Goal: Check status: Check status

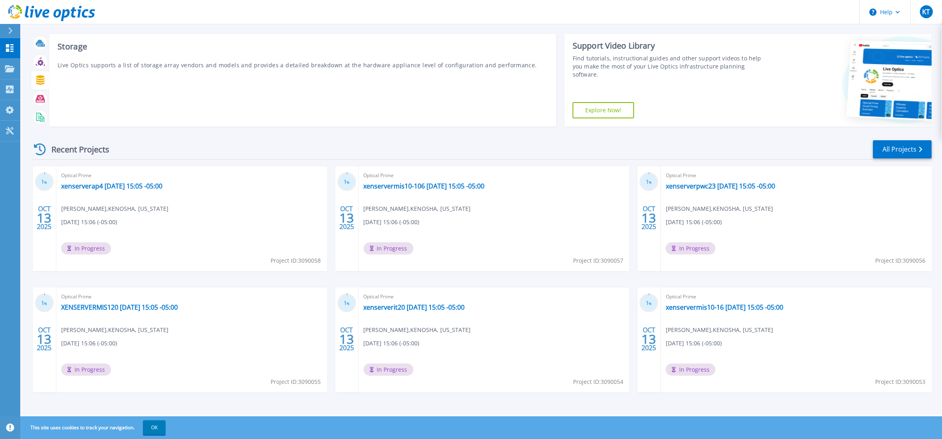
scroll to position [10, 0]
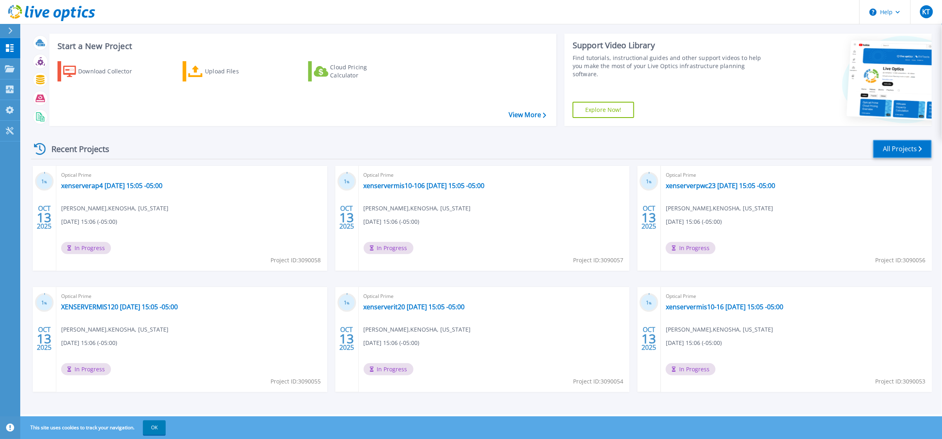
click at [893, 151] on link "All Projects" at bounding box center [902, 149] width 59 height 18
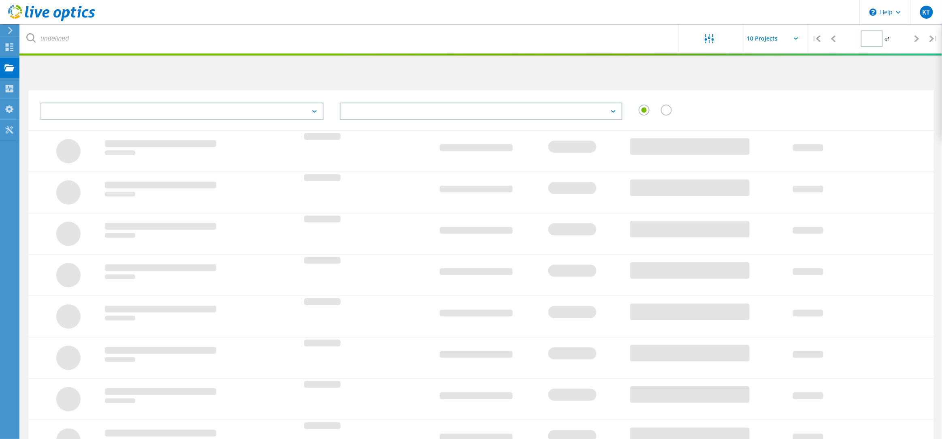
type input "1"
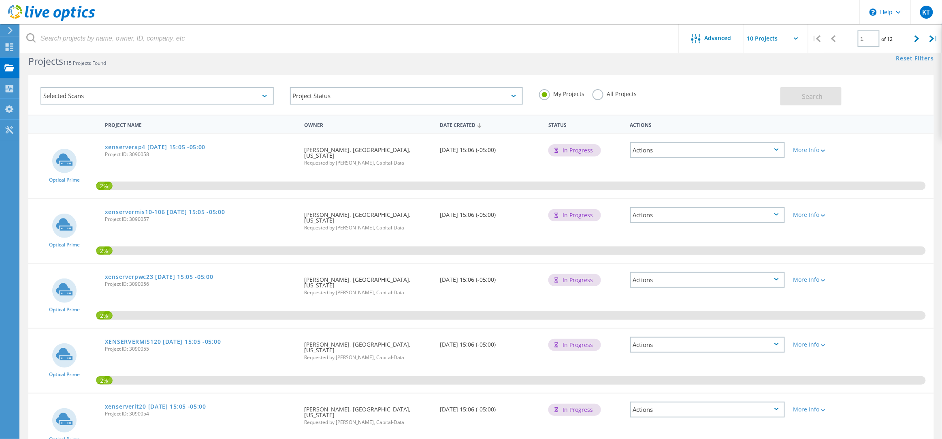
scroll to position [52, 0]
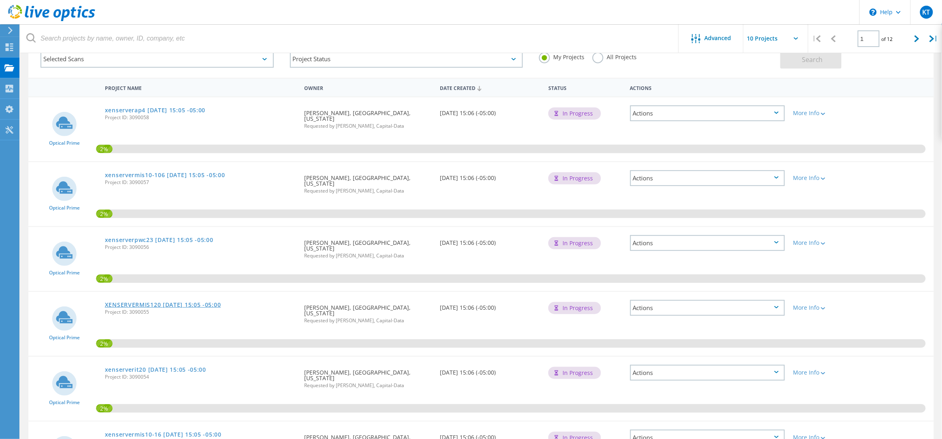
click at [216, 302] on link "XENSERVERMIS120 [DATE] 15:05 -05:00" at bounding box center [163, 305] width 116 height 6
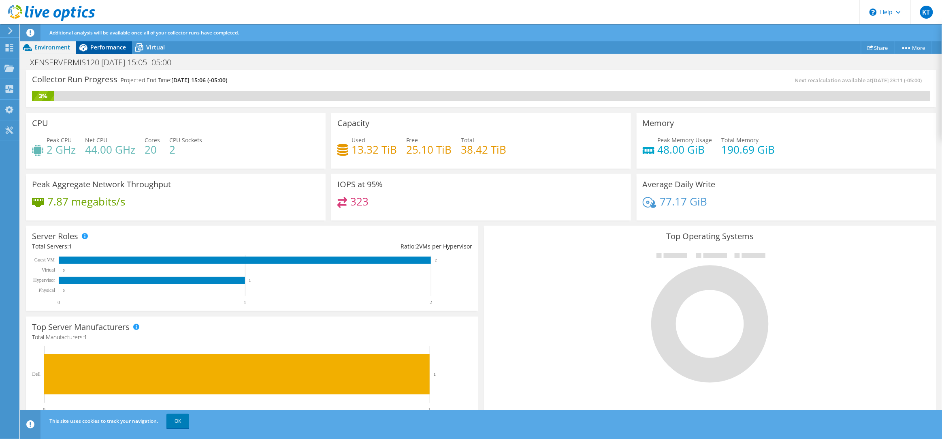
click at [100, 49] on span "Performance" at bounding box center [108, 47] width 36 height 8
